Goal: Find specific page/section: Find specific page/section

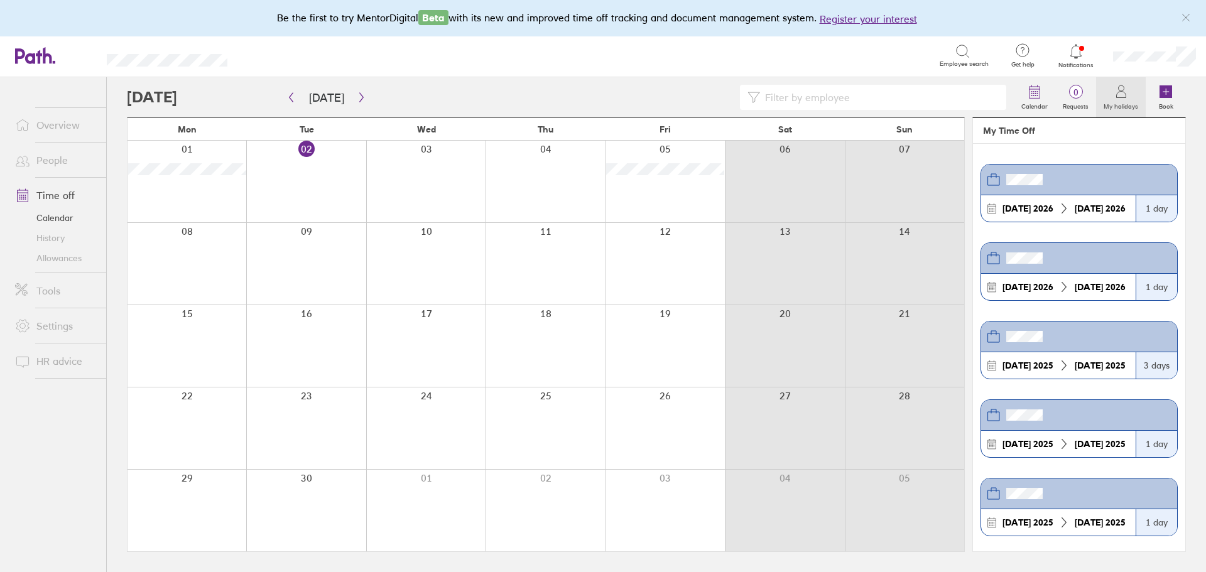
click at [61, 218] on link "Calendar" at bounding box center [55, 218] width 101 height 20
